Goal: Task Accomplishment & Management: Use online tool/utility

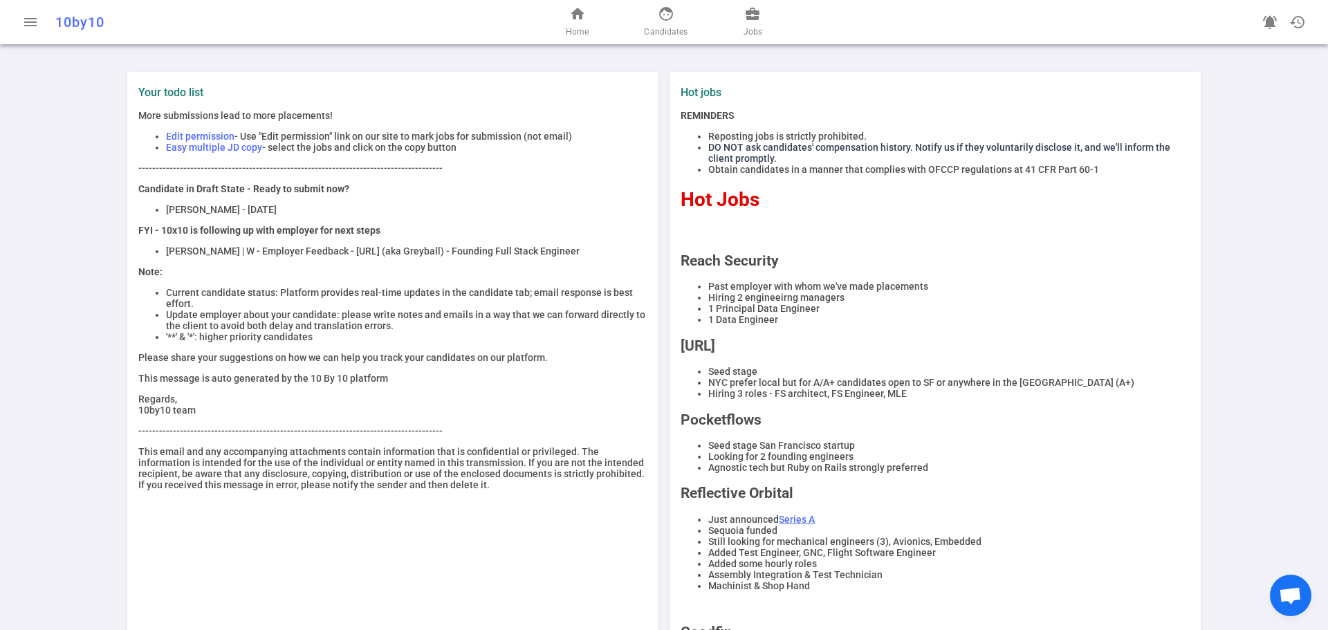
click at [206, 136] on span "Edit permission" at bounding box center [200, 136] width 68 height 11
click at [205, 149] on span "Easy multiple JD copy" at bounding box center [214, 147] width 96 height 11
click at [667, 22] on link "face Candidates" at bounding box center [666, 22] width 44 height 33
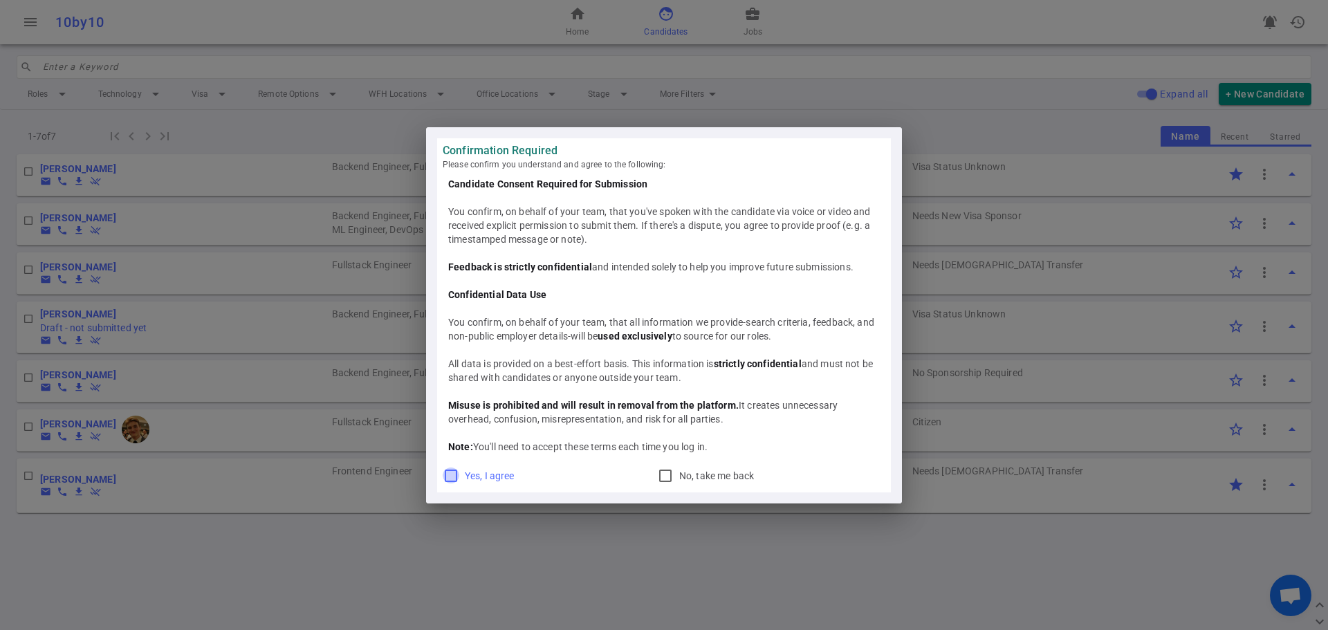
click at [450, 479] on input "Yes, I agree" at bounding box center [451, 476] width 17 height 17
checkbox input "true"
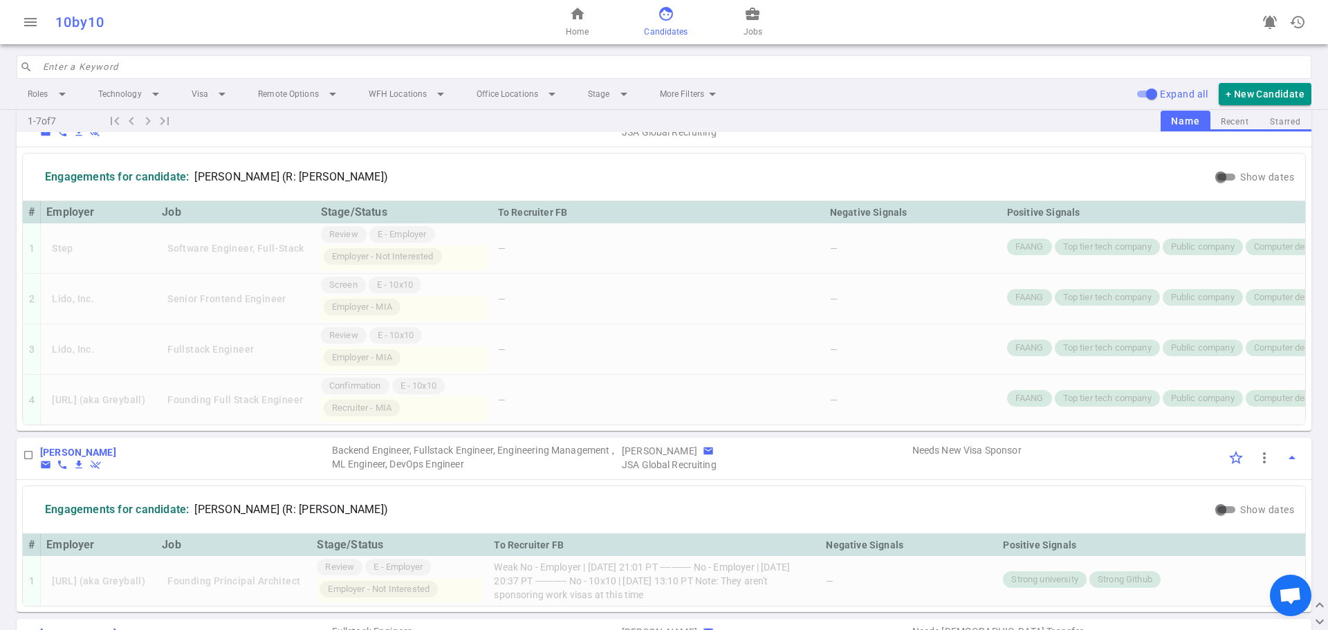
scroll to position [46, 0]
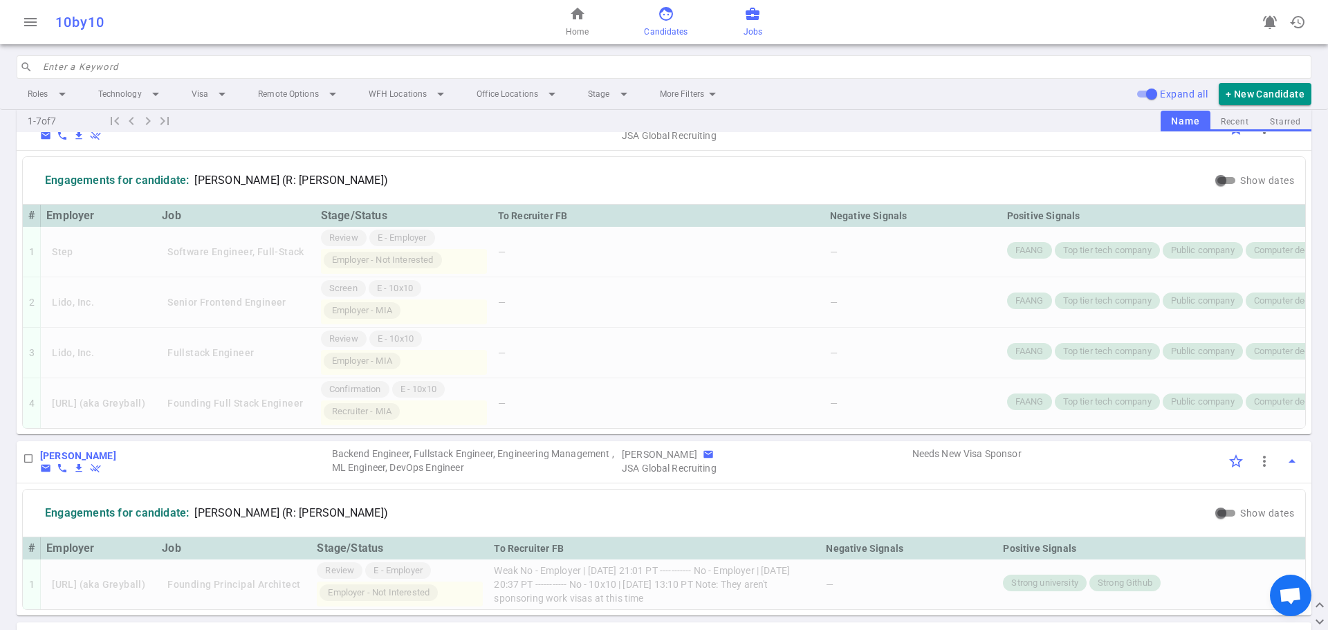
click at [757, 22] on link "business_center Jobs" at bounding box center [753, 22] width 19 height 33
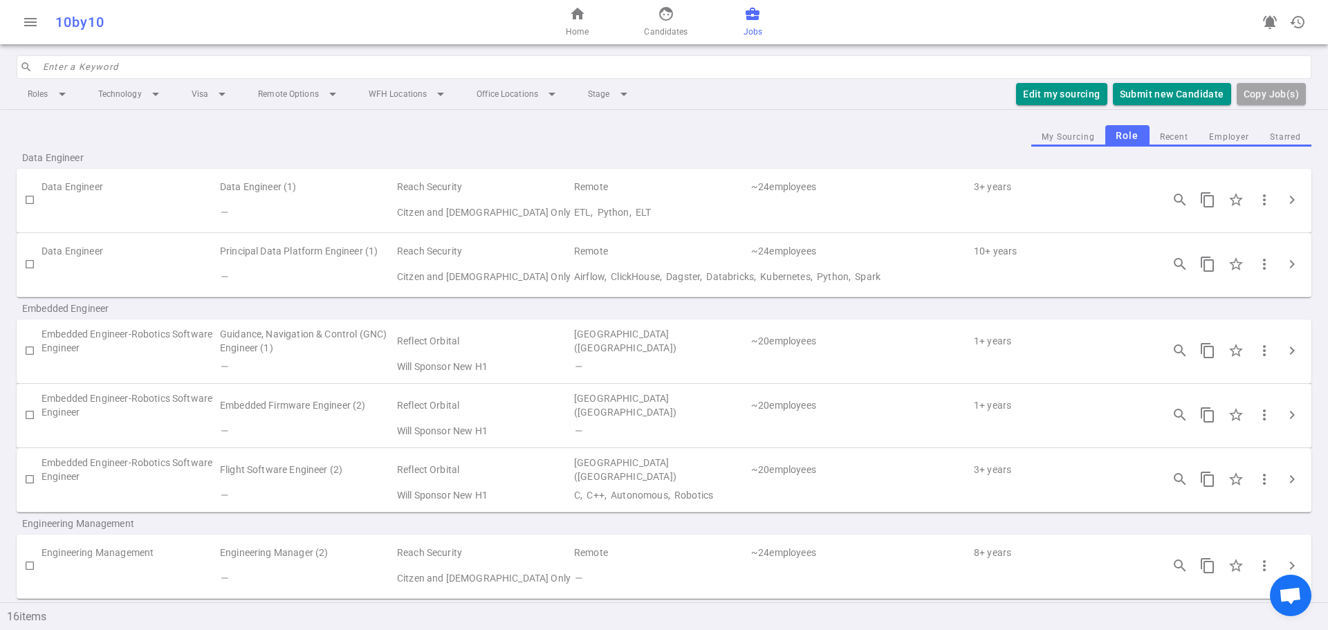
click at [618, 209] on td "ETL, Python, ELT" at bounding box center [861, 213] width 577 height 26
click at [606, 180] on td "Remote" at bounding box center [661, 187] width 177 height 26
click at [1256, 205] on span "more_vert" at bounding box center [1264, 200] width 17 height 17
click at [1157, 230] on li "Copy JD - long" at bounding box center [1192, 228] width 249 height 23
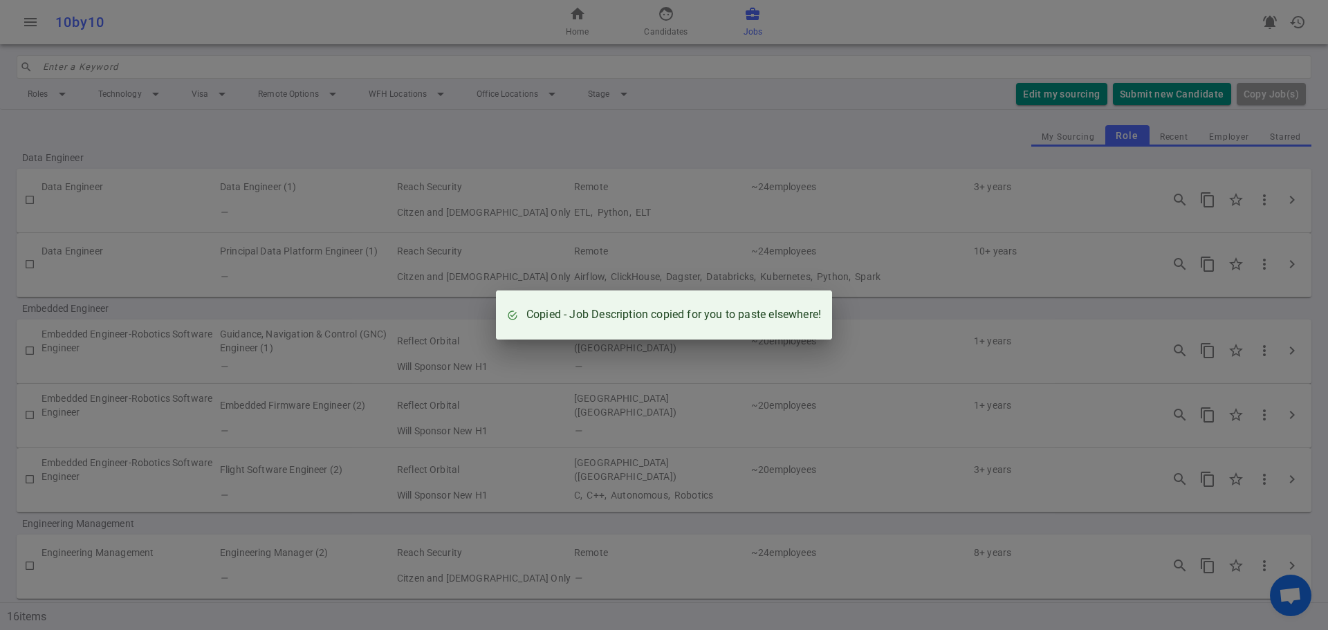
click at [1278, 196] on div "Copied - Job Description copied for you to paste elsewhere!" at bounding box center [664, 315] width 1328 height 630
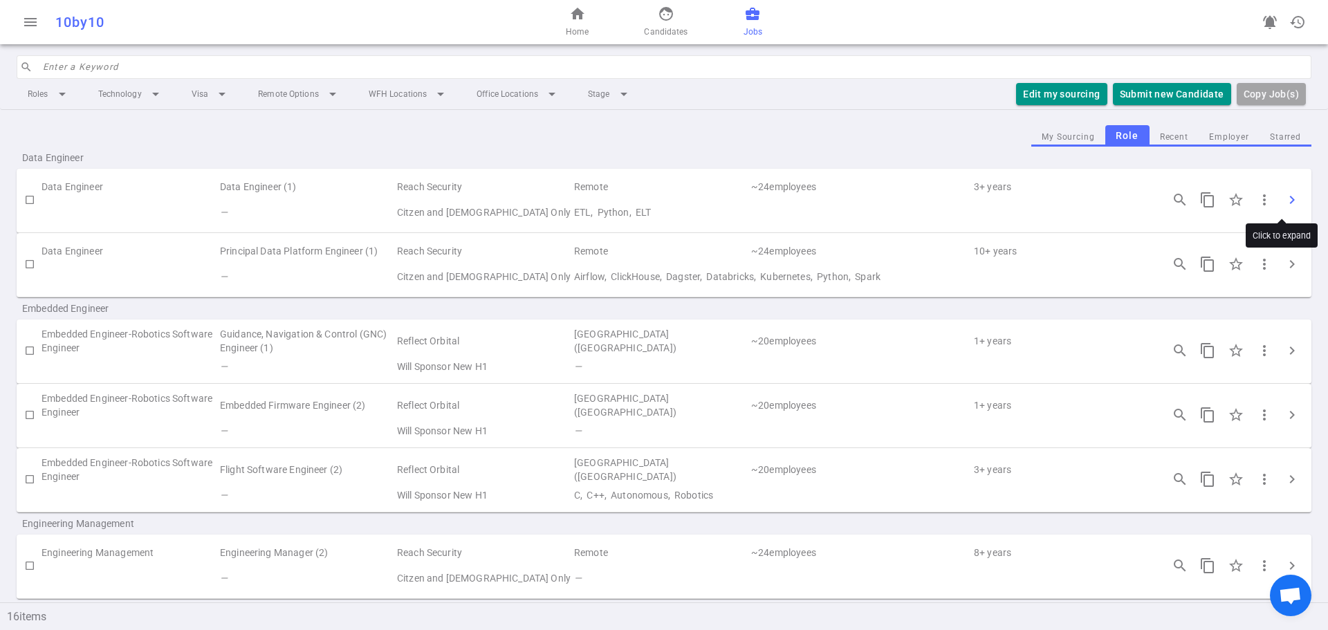
click at [1285, 197] on span "chevron_right" at bounding box center [1292, 200] width 17 height 17
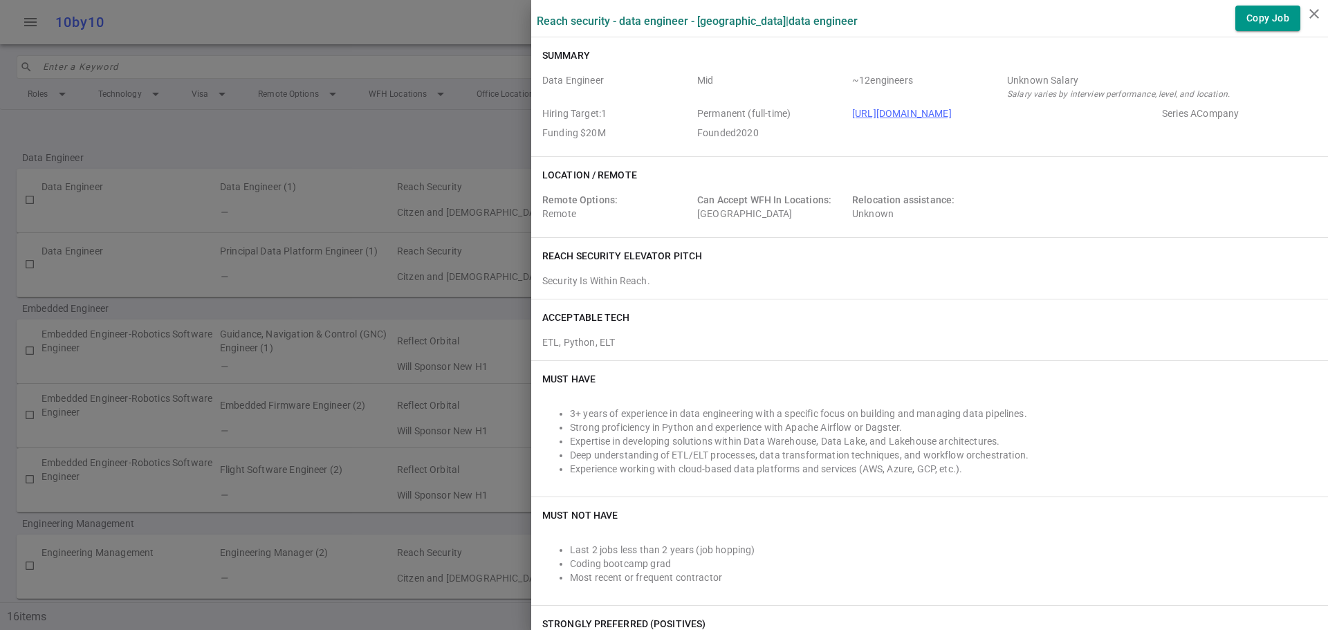
click at [461, 154] on div at bounding box center [664, 315] width 1328 height 630
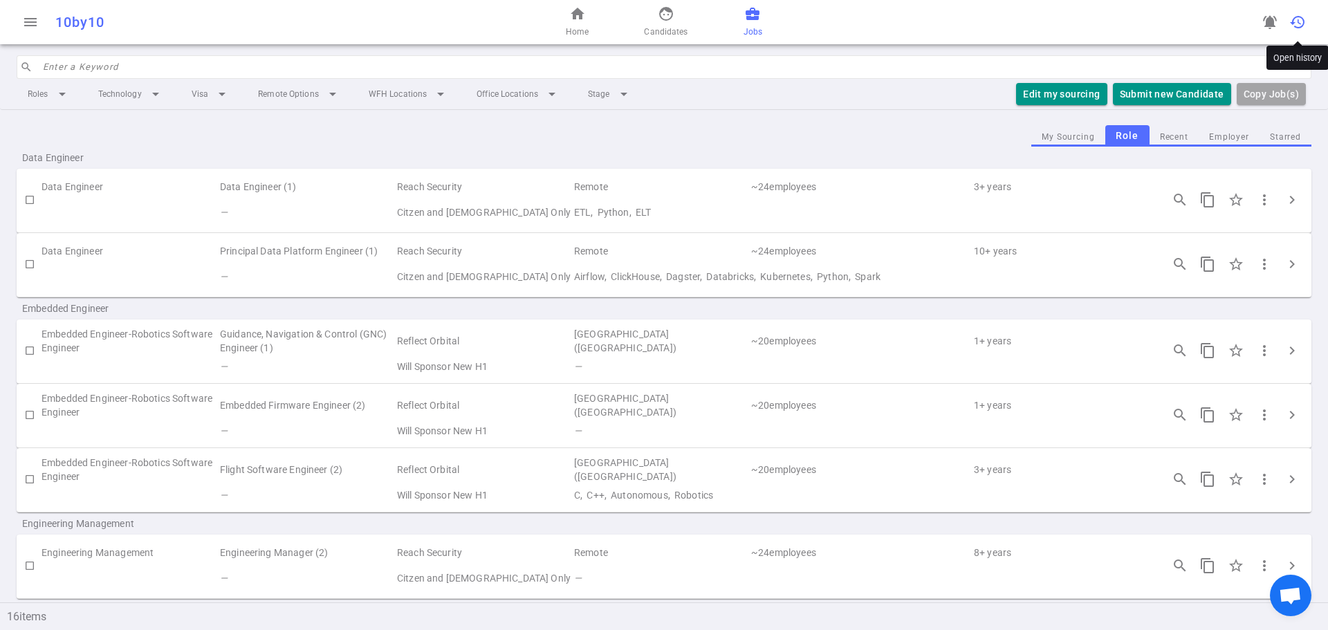
click at [1297, 24] on span "history" at bounding box center [1298, 22] width 17 height 17
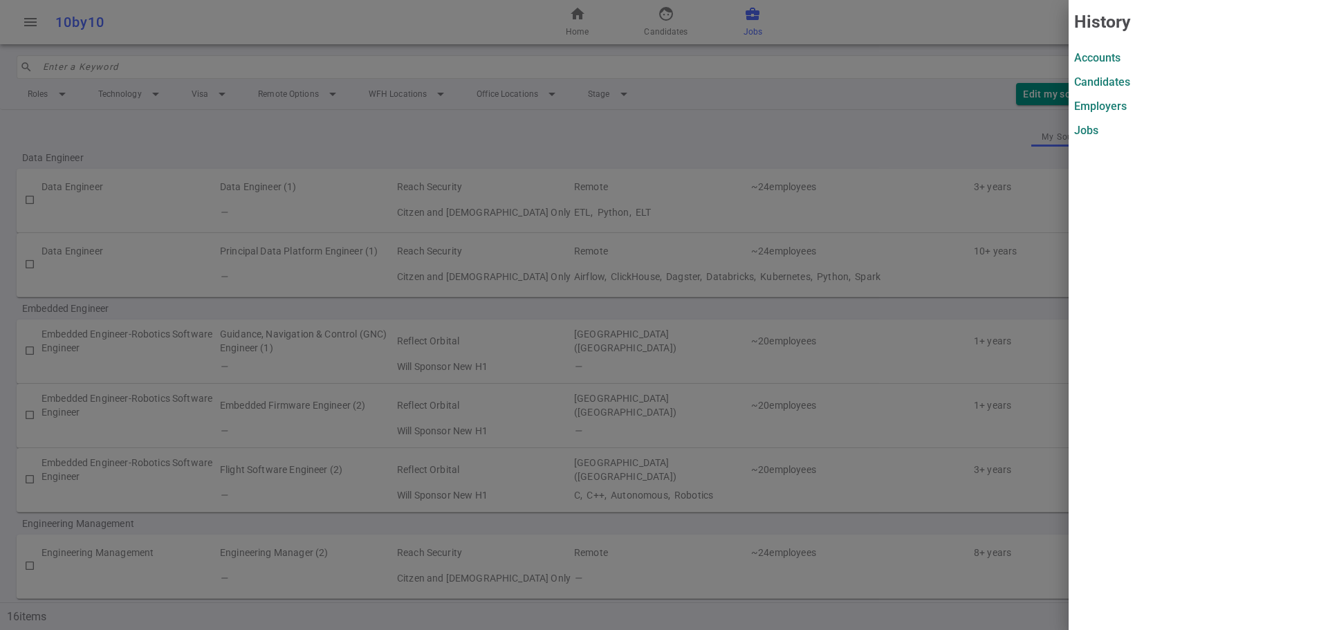
click at [1107, 81] on label "Candidates" at bounding box center [1198, 81] width 248 height 13
click at [1102, 58] on label "Accounts" at bounding box center [1198, 57] width 248 height 13
click at [1096, 85] on label "Candidates" at bounding box center [1198, 81] width 248 height 13
click at [705, 143] on div at bounding box center [664, 315] width 1328 height 630
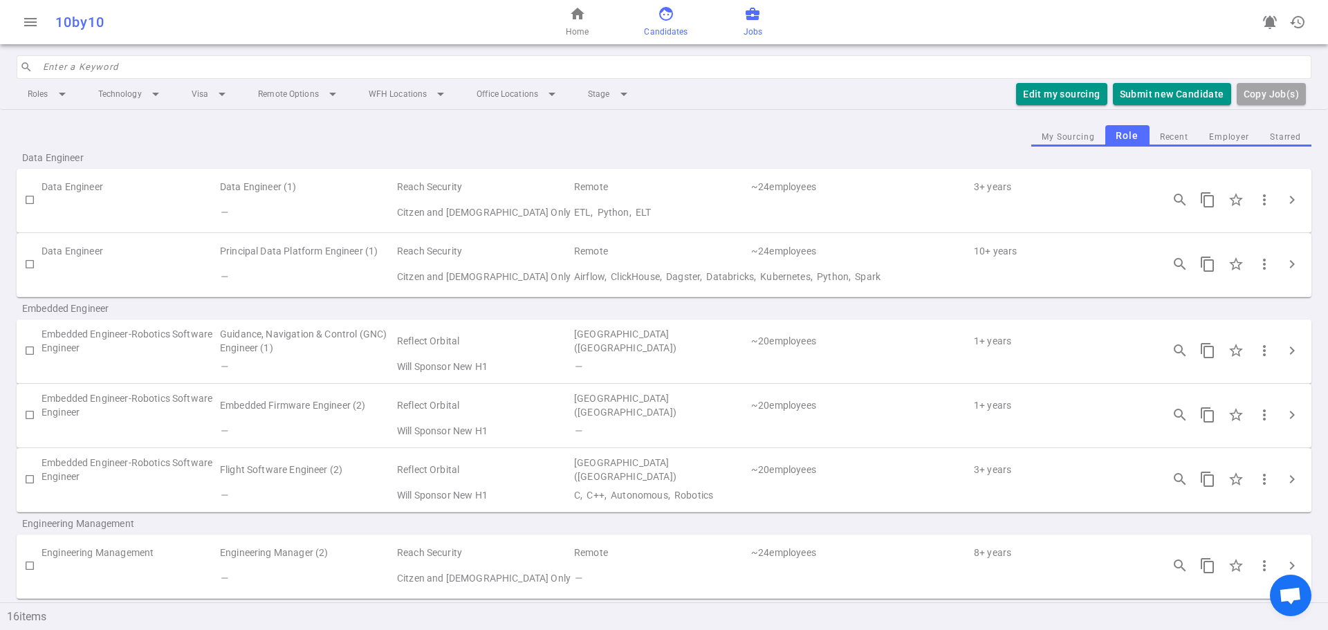
click at [659, 32] on span "Candidates" at bounding box center [666, 32] width 44 height 14
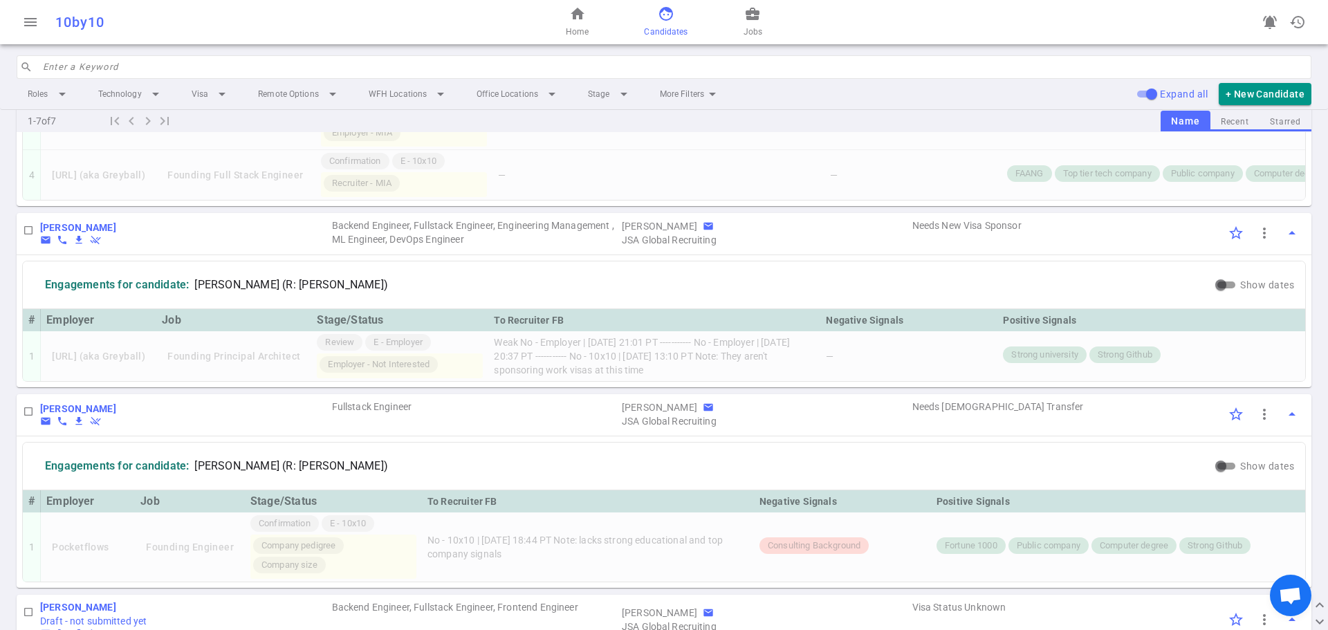
scroll to position [277, 0]
